Goal: Task Accomplishment & Management: Manage account settings

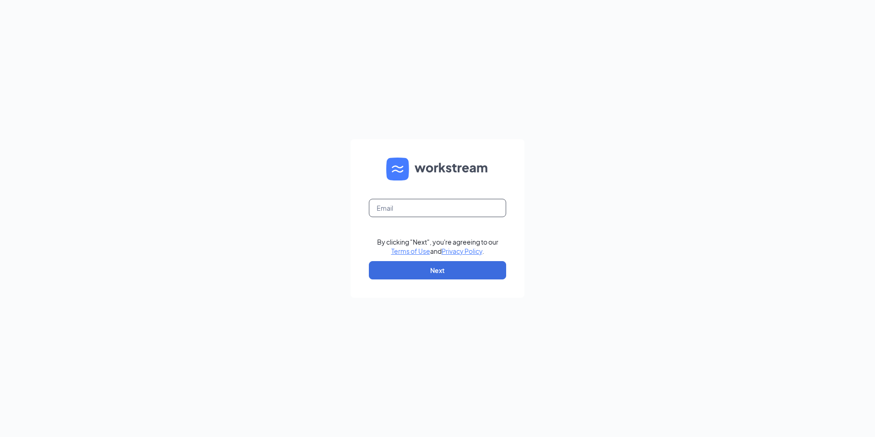
click at [387, 208] on input "text" at bounding box center [437, 208] width 137 height 18
click at [422, 211] on input "text" at bounding box center [437, 208] width 137 height 18
type input "[PERSON_NAME][EMAIL_ADDRESS][DOMAIN_NAME]"
click at [465, 270] on button "Next" at bounding box center [437, 270] width 137 height 18
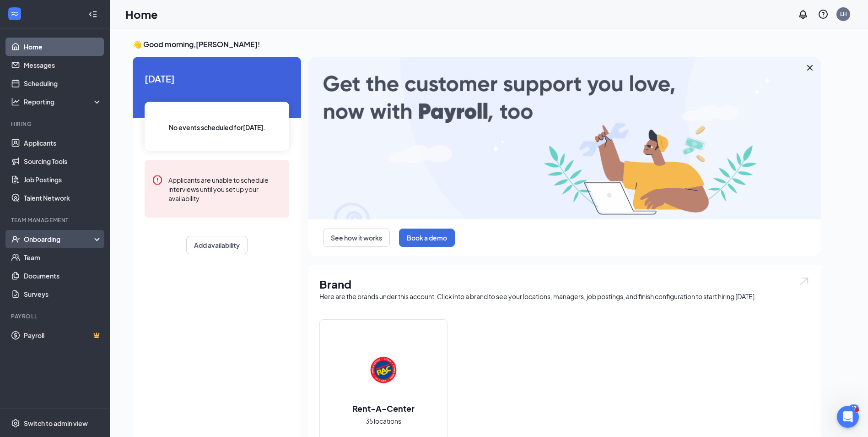
click at [41, 241] on div "Onboarding" at bounding box center [59, 238] width 70 height 9
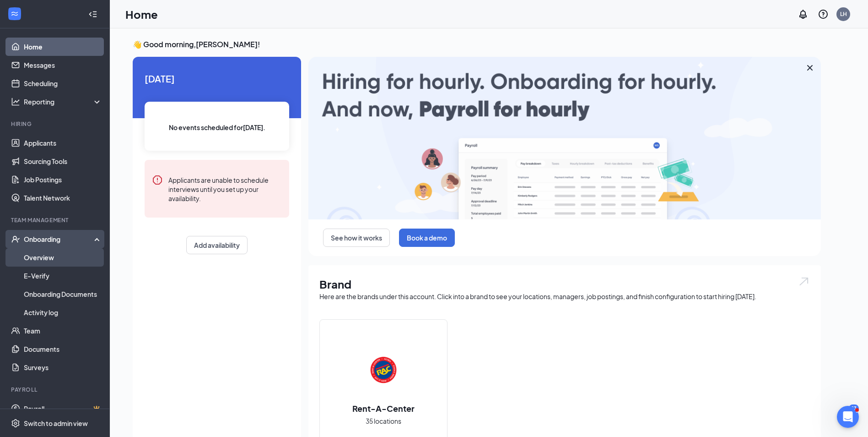
click at [35, 255] on link "Overview" at bounding box center [63, 257] width 78 height 18
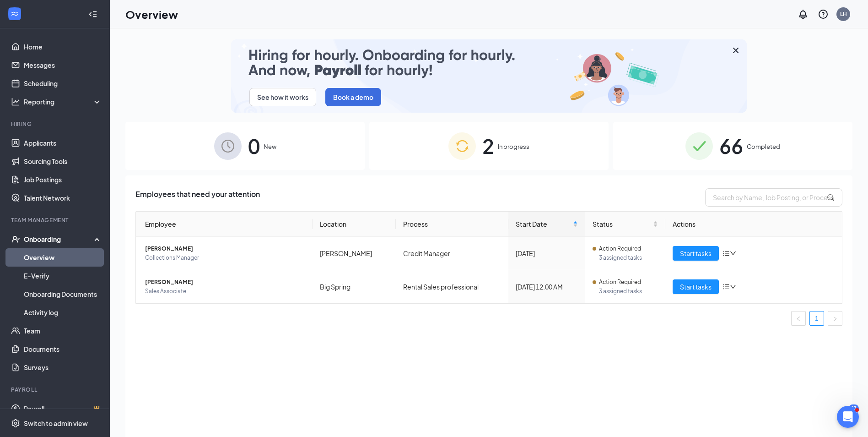
click at [513, 119] on div "See how it works Book a demo 0 New 2 In progress 66 Completed Employees that ne…" at bounding box center [488, 252] width 727 height 427
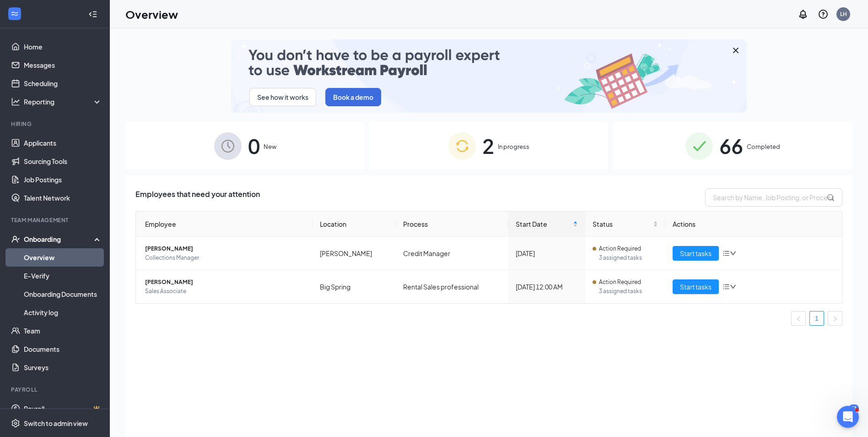
click at [529, 146] on span "In progress" at bounding box center [514, 146] width 32 height 9
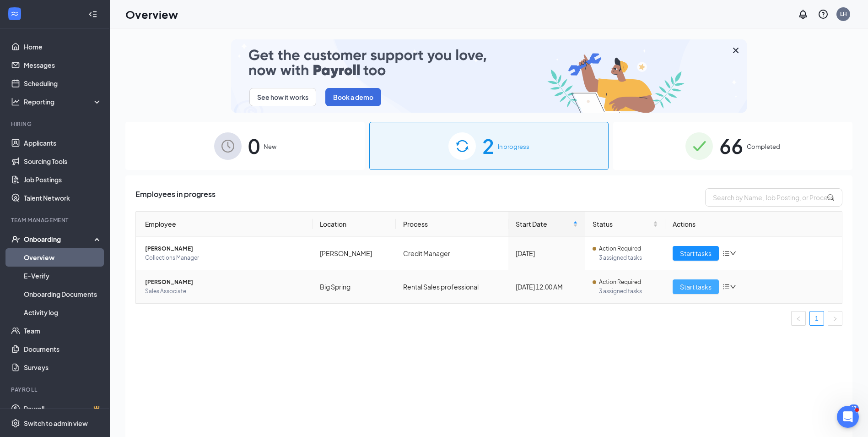
click at [691, 292] on button "Start tasks" at bounding box center [696, 286] width 46 height 15
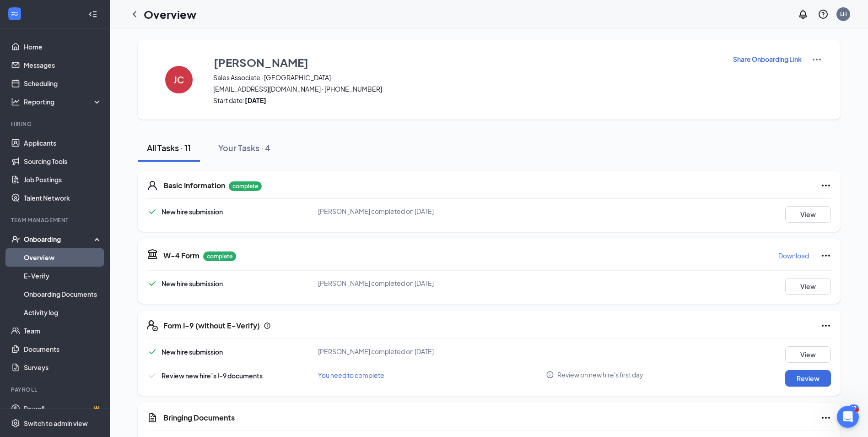
click at [780, 251] on p "Download" at bounding box center [794, 255] width 31 height 9
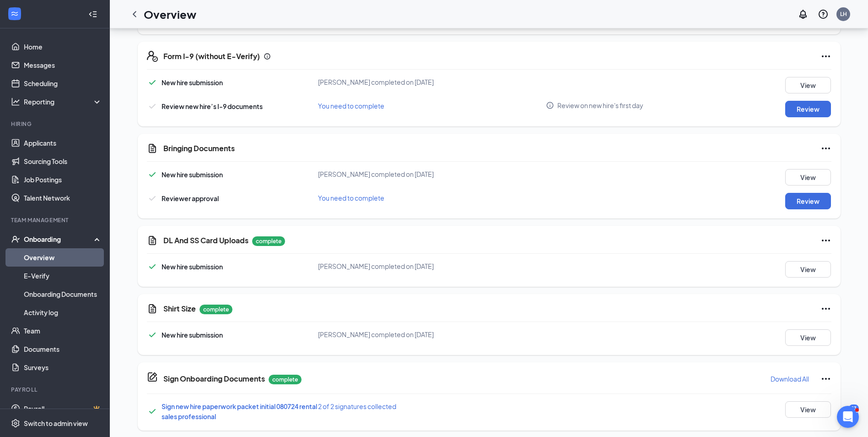
scroll to position [275, 0]
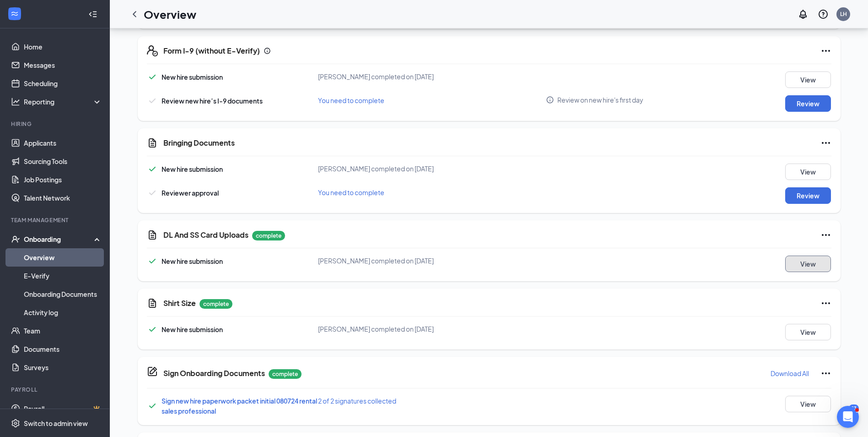
click at [813, 271] on button "View" at bounding box center [808, 263] width 46 height 16
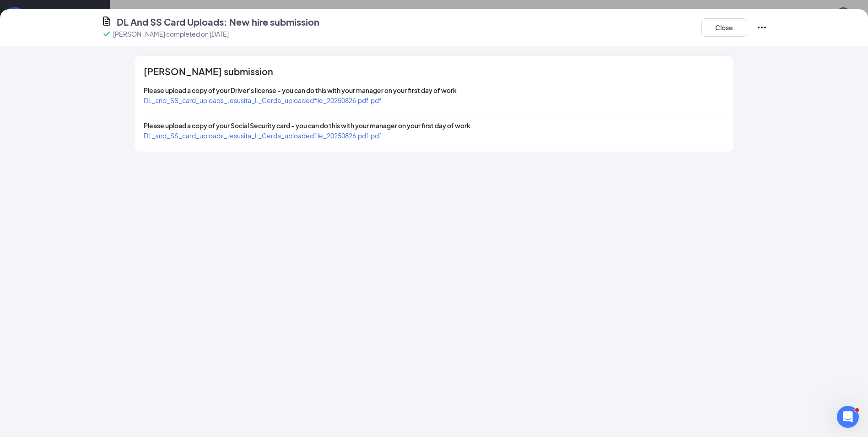
drag, startPoint x: 362, startPoint y: 93, endPoint x: 363, endPoint y: 99, distance: 5.6
click at [363, 99] on div "Jesusita L Cerda's submission Please upload a copy of your Driver's license - y…" at bounding box center [434, 104] width 599 height 96
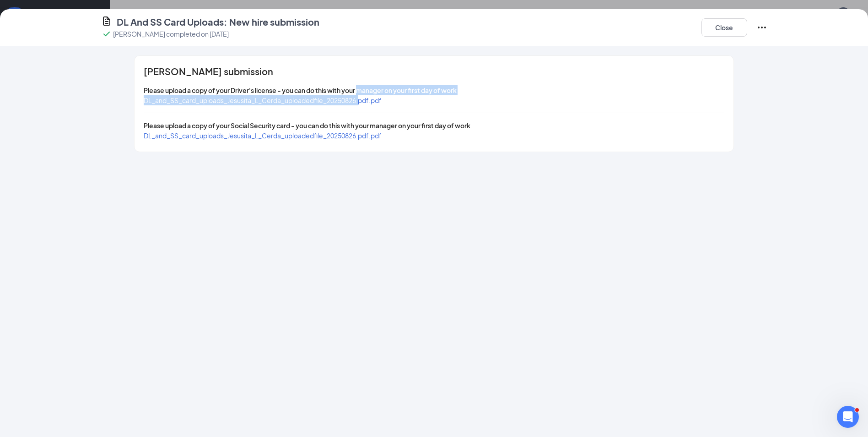
click at [363, 101] on span "DL_and_SS_card_uploads_Jesusita_L_Cerda_uploadedfile_20250826.pdf.pdf" at bounding box center [263, 100] width 238 height 8
click at [340, 135] on span "DL_and_SS_card_uploads_Jesusita_L_Cerda_uploadedfile_20250826.pdf.pdf" at bounding box center [263, 135] width 238 height 8
click at [727, 30] on button "Close" at bounding box center [725, 27] width 46 height 18
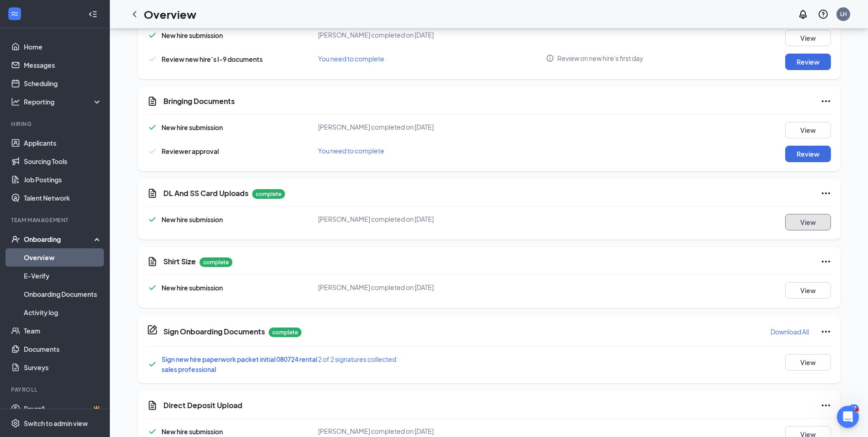
scroll to position [366, 0]
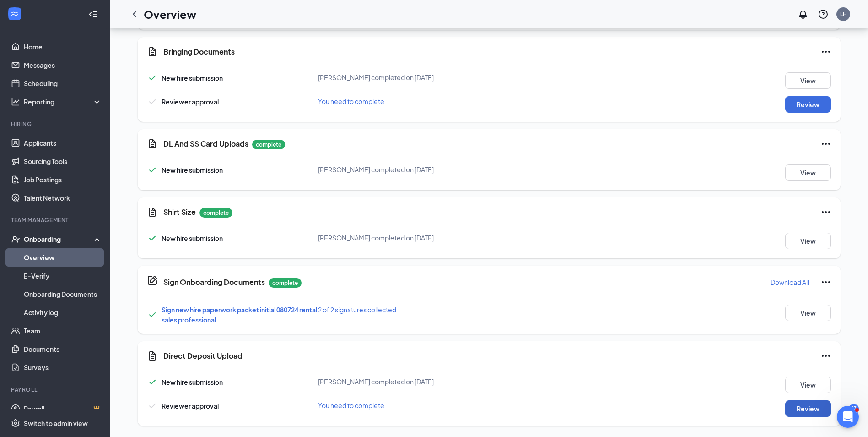
click at [795, 405] on button "Review" at bounding box center [808, 408] width 46 height 16
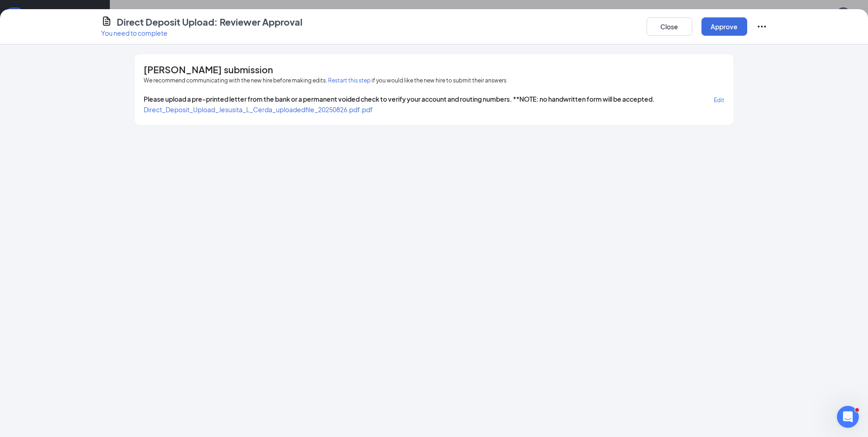
click at [330, 113] on span "Direct_Deposit_Upload_Jesusita_L_Cerda_uploadedfile_20250826.pdf.pdf" at bounding box center [258, 109] width 229 height 8
click at [356, 80] on button "Restart this step" at bounding box center [349, 80] width 43 height 9
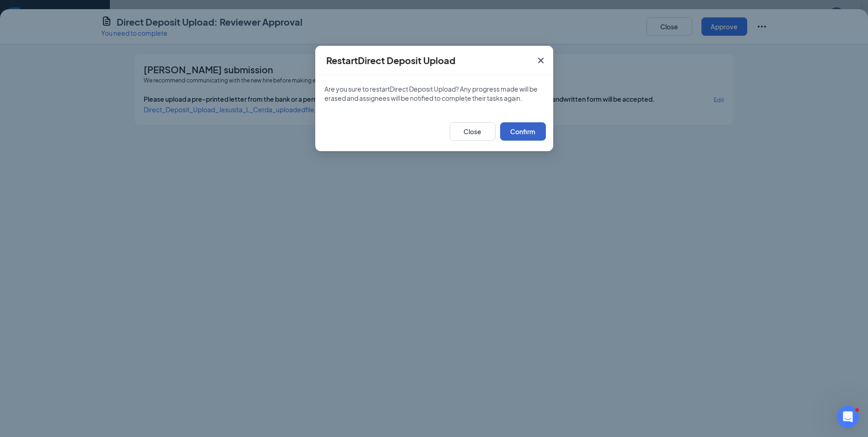
click at [529, 132] on button "Confirm" at bounding box center [523, 131] width 46 height 18
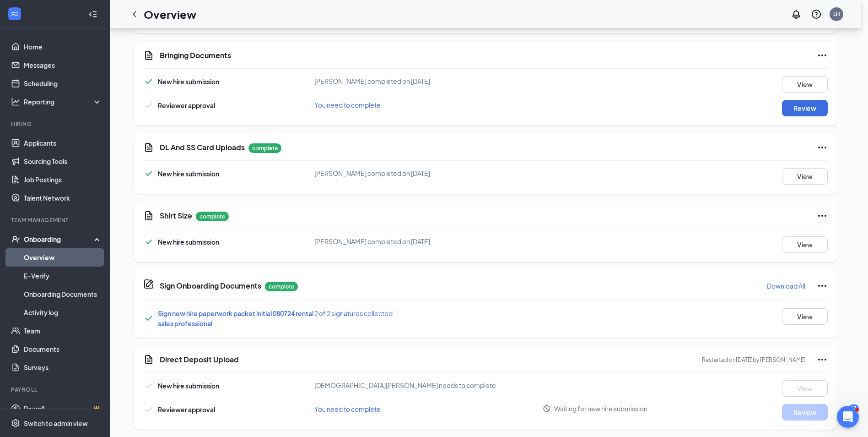
scroll to position [369, 0]
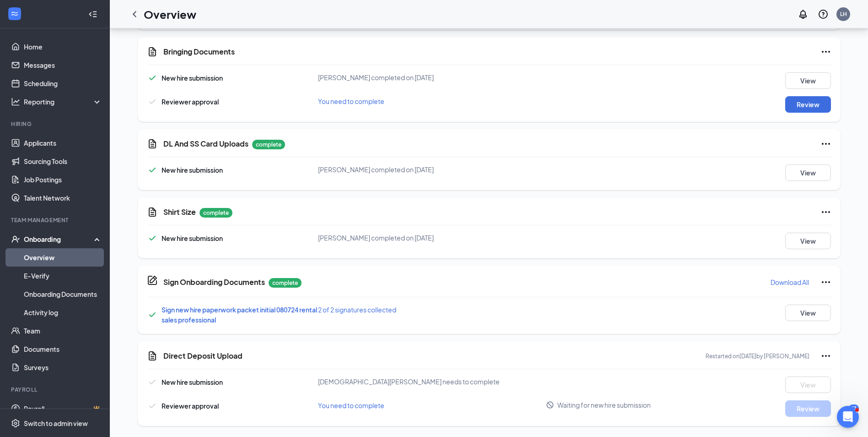
click at [712, 117] on div "Bringing Documents New hire submission Jesusita L Cerda completed on Aug 26, 20…" at bounding box center [489, 79] width 703 height 85
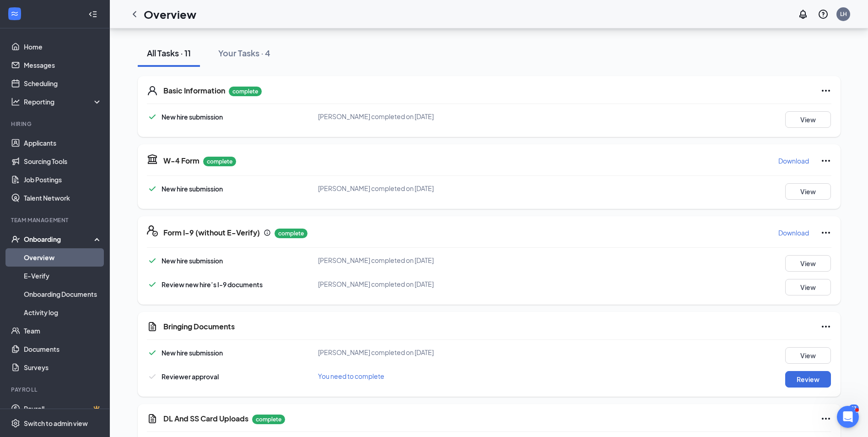
scroll to position [49, 0]
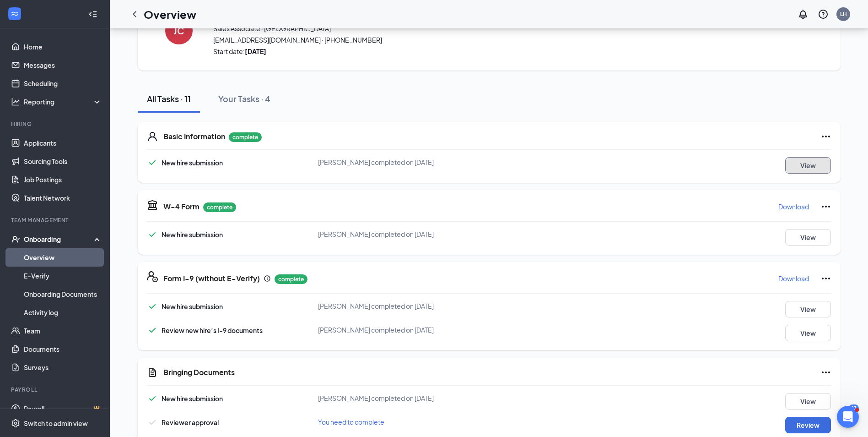
click at [807, 169] on button "View" at bounding box center [808, 165] width 46 height 16
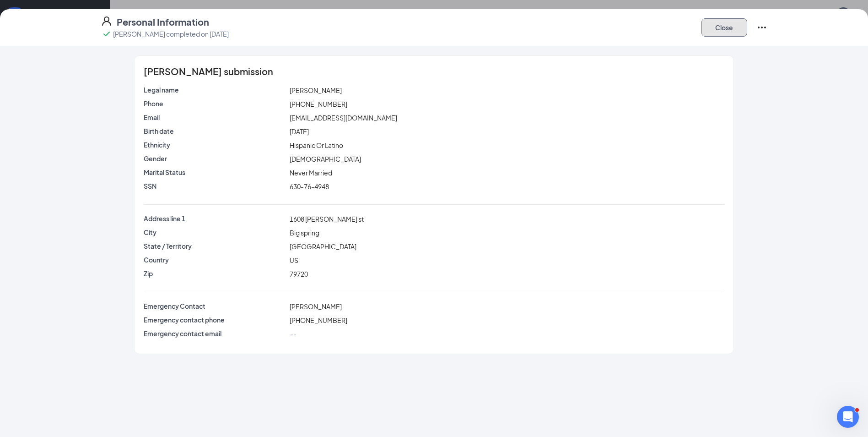
click at [730, 28] on button "Close" at bounding box center [725, 27] width 46 height 18
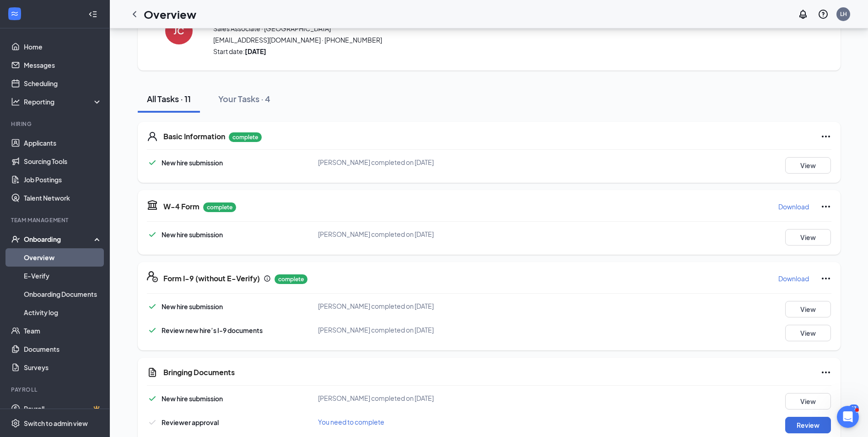
click at [798, 276] on p "Download" at bounding box center [794, 278] width 31 height 9
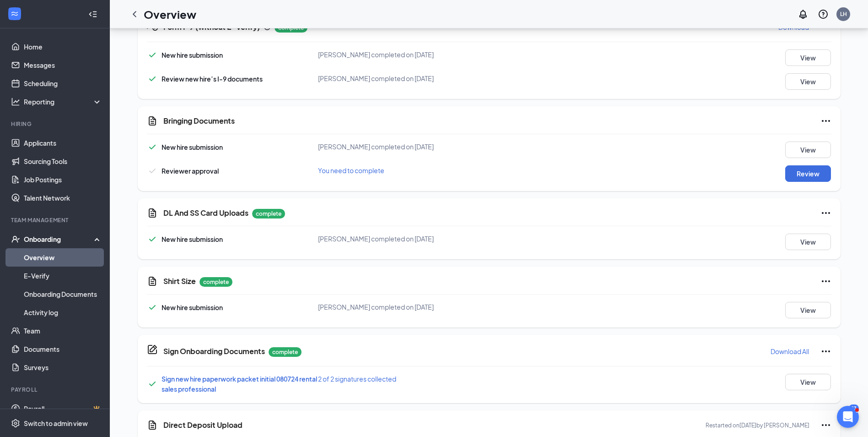
scroll to position [324, 0]
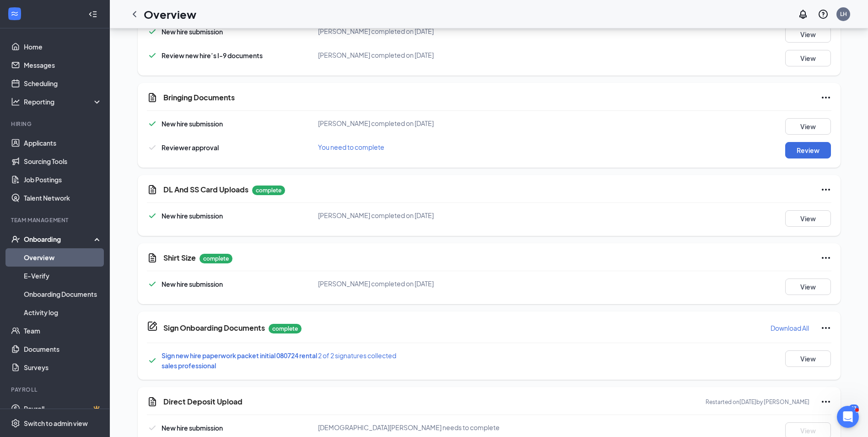
click at [777, 330] on p "Download All" at bounding box center [790, 327] width 38 height 9
click at [464, 270] on div at bounding box center [489, 270] width 685 height 0
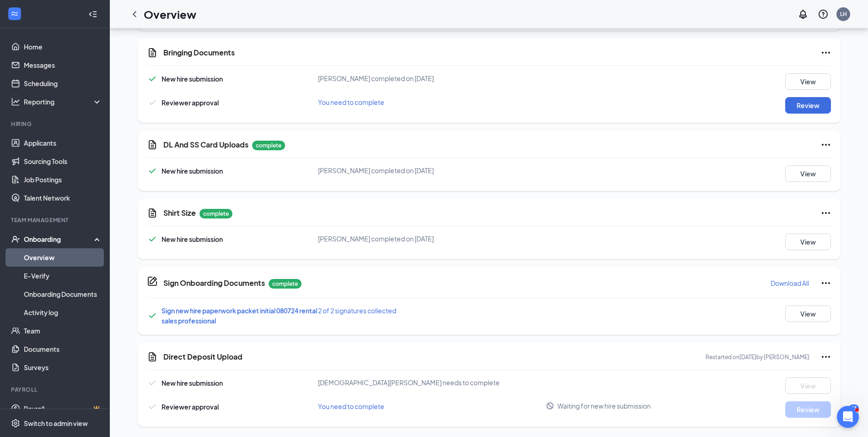
scroll to position [369, 0]
click at [43, 238] on div "Onboarding" at bounding box center [59, 238] width 70 height 9
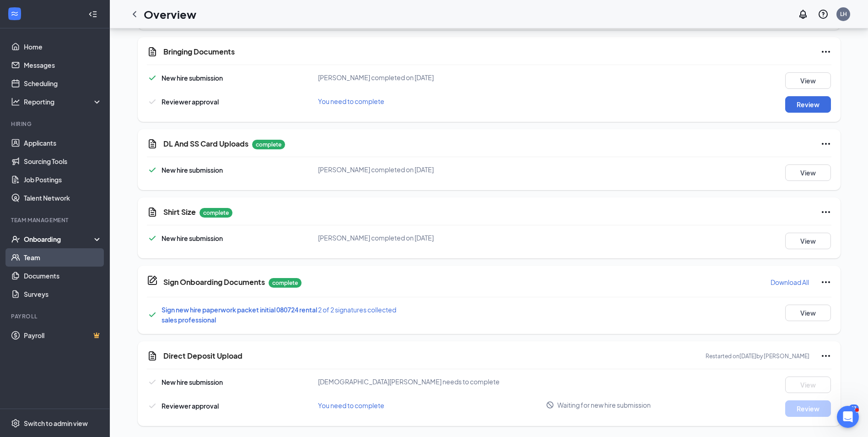
click at [42, 254] on link "Team" at bounding box center [63, 257] width 78 height 18
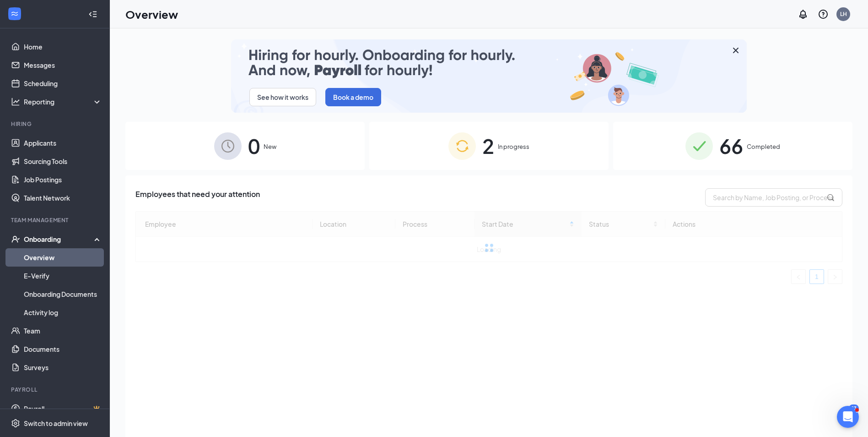
scroll to position [41, 0]
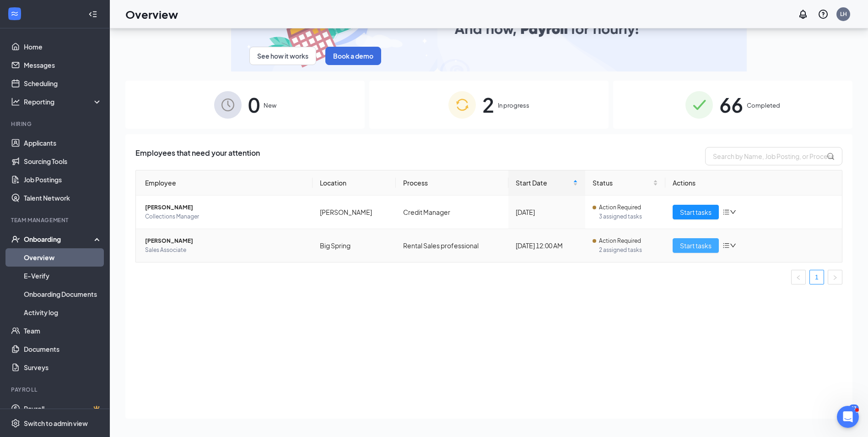
click at [682, 243] on span "Start tasks" at bounding box center [696, 245] width 32 height 10
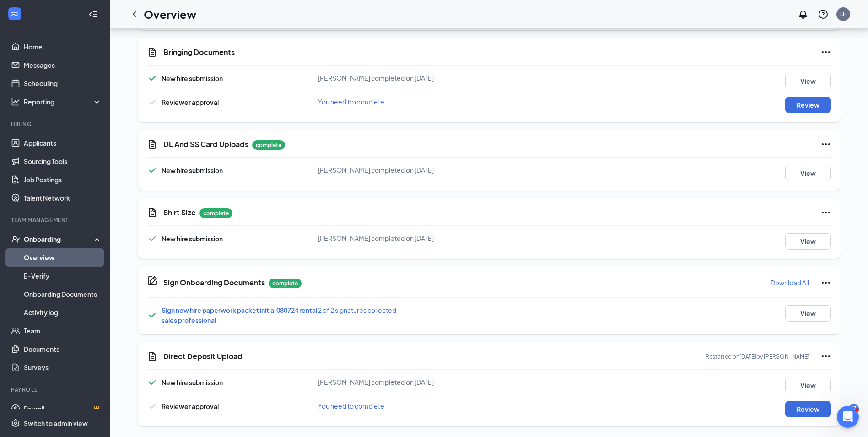
scroll to position [369, 0]
click at [812, 409] on button "Review" at bounding box center [808, 408] width 46 height 16
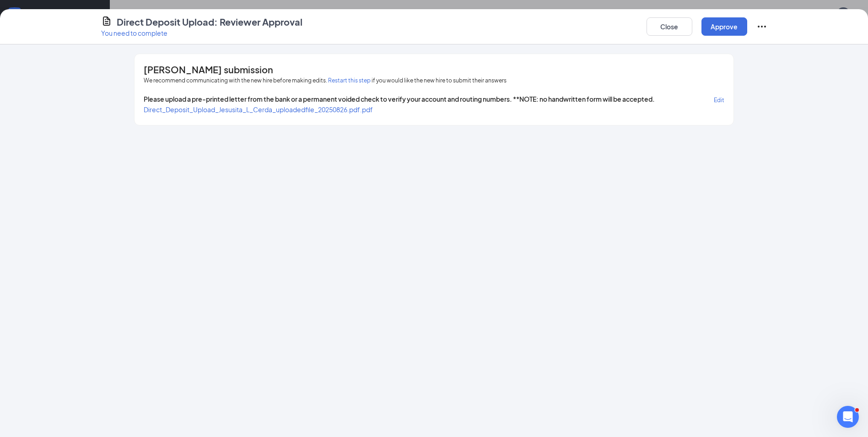
click at [331, 108] on span "Direct_Deposit_Upload_Jesusita_L_Cerda_uploadedfile_20250826.pdf.pdf" at bounding box center [258, 109] width 229 height 8
click at [711, 17] on div "Close Approve" at bounding box center [707, 27] width 121 height 22
click at [710, 18] on button "Approve" at bounding box center [725, 26] width 46 height 18
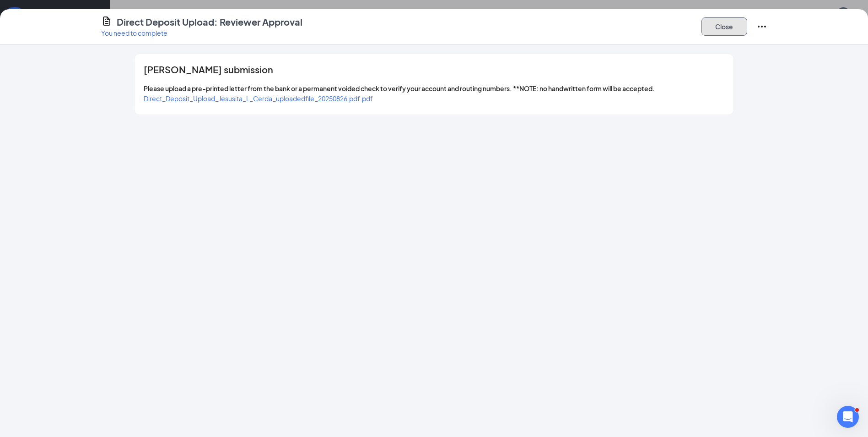
click at [722, 22] on button "Close" at bounding box center [725, 26] width 46 height 18
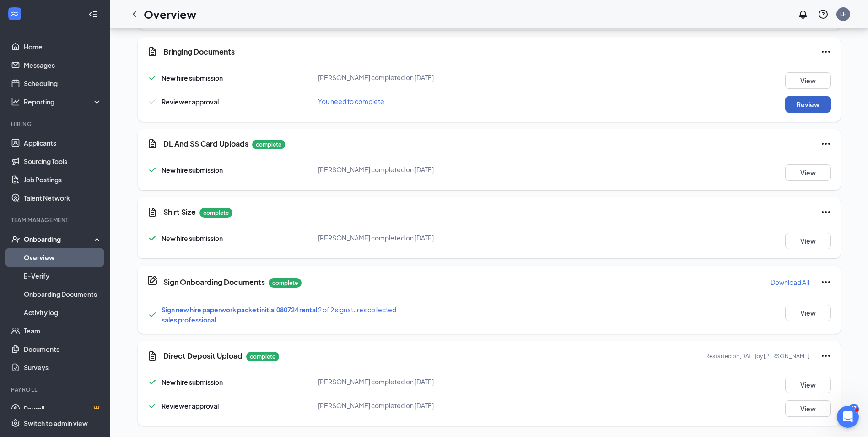
click at [816, 108] on button "Review" at bounding box center [808, 104] width 46 height 16
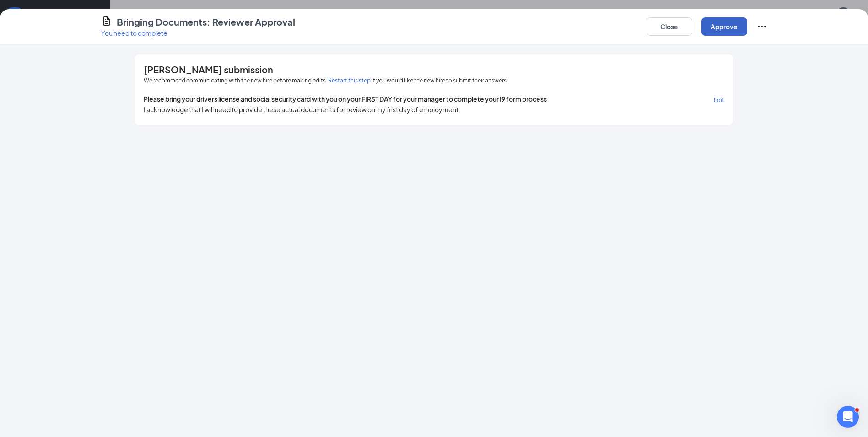
click at [719, 27] on button "Approve" at bounding box center [725, 26] width 46 height 18
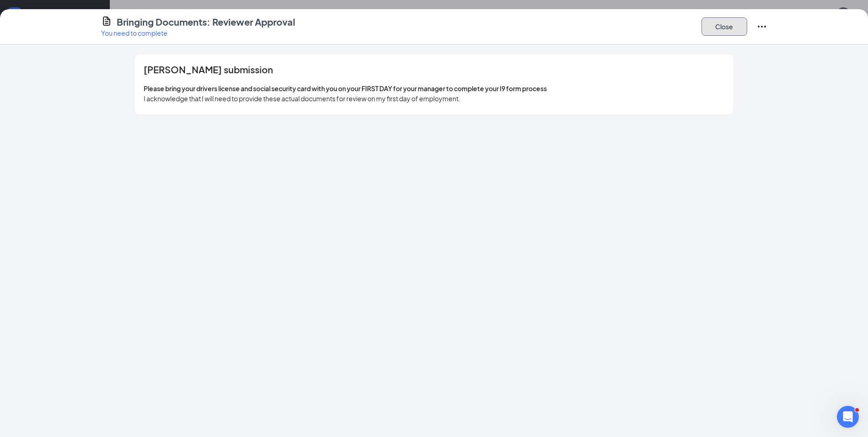
drag, startPoint x: 730, startPoint y: 18, endPoint x: 725, endPoint y: 18, distance: 5.5
click at [725, 18] on button "Close" at bounding box center [725, 26] width 46 height 18
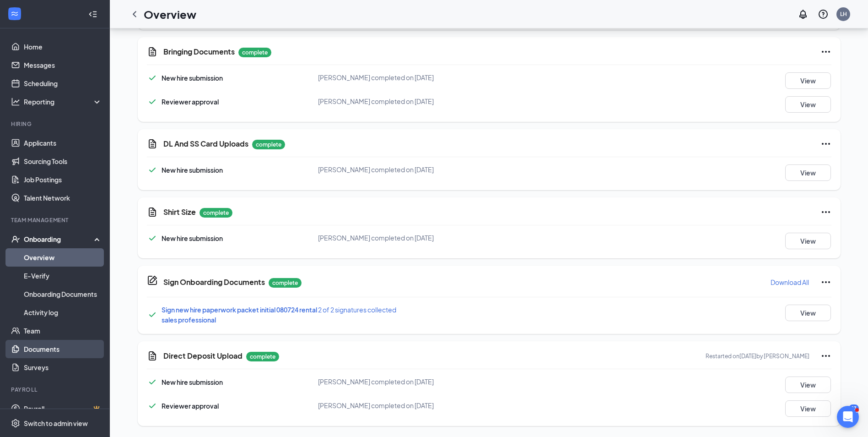
click at [35, 346] on link "Documents" at bounding box center [63, 349] width 78 height 18
